Goal: Transaction & Acquisition: Purchase product/service

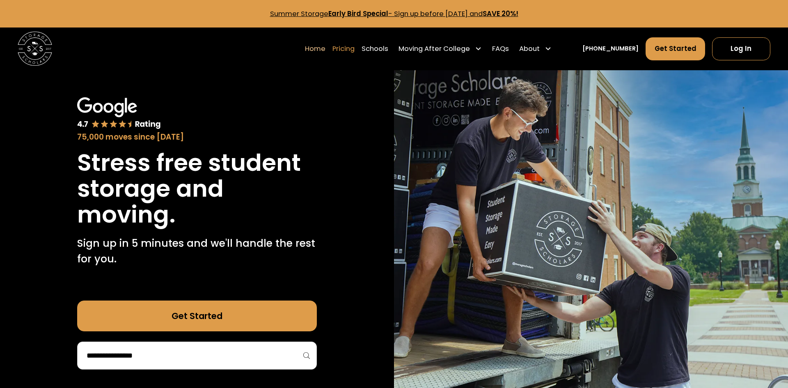
click at [354, 45] on link "Pricing" at bounding box center [343, 49] width 22 height 24
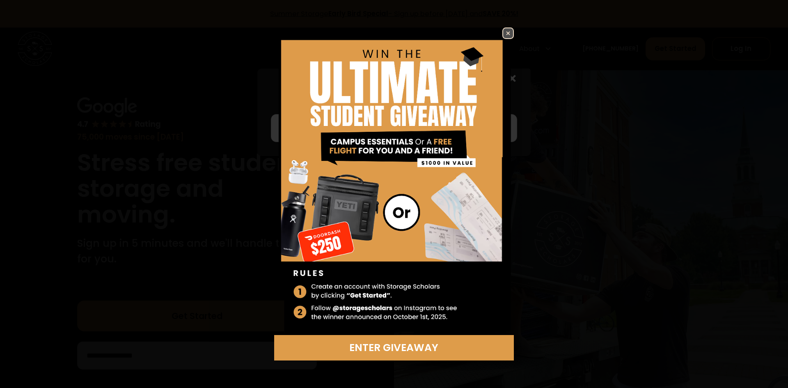
click at [511, 35] on img at bounding box center [508, 33] width 10 height 10
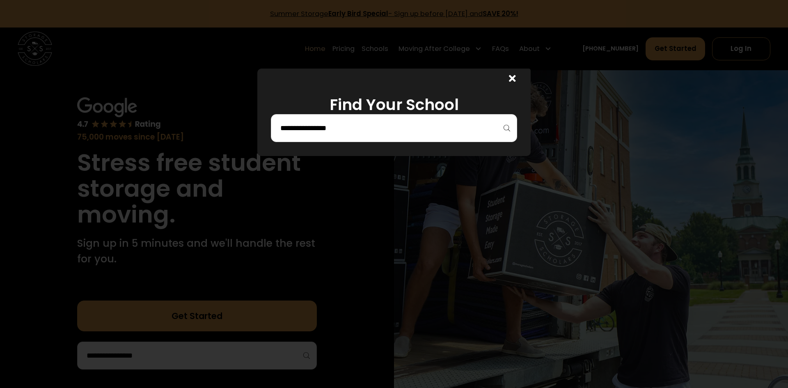
click at [429, 113] on h1 "Find Your School" at bounding box center [394, 105] width 246 height 18
click at [464, 129] on input "search" at bounding box center [393, 128] width 229 height 14
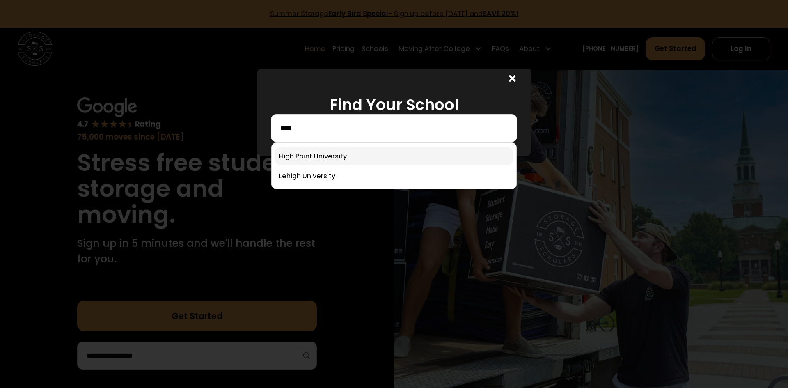
type input "****"
click at [327, 160] on link at bounding box center [394, 156] width 238 height 18
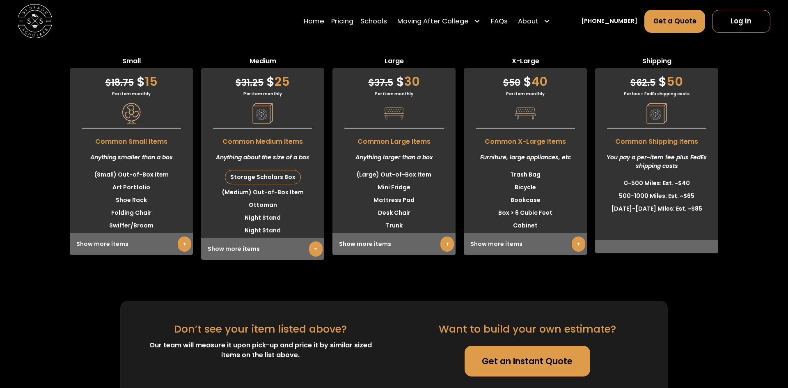
scroll to position [2328, 0]
